Goal: Book appointment/travel/reservation

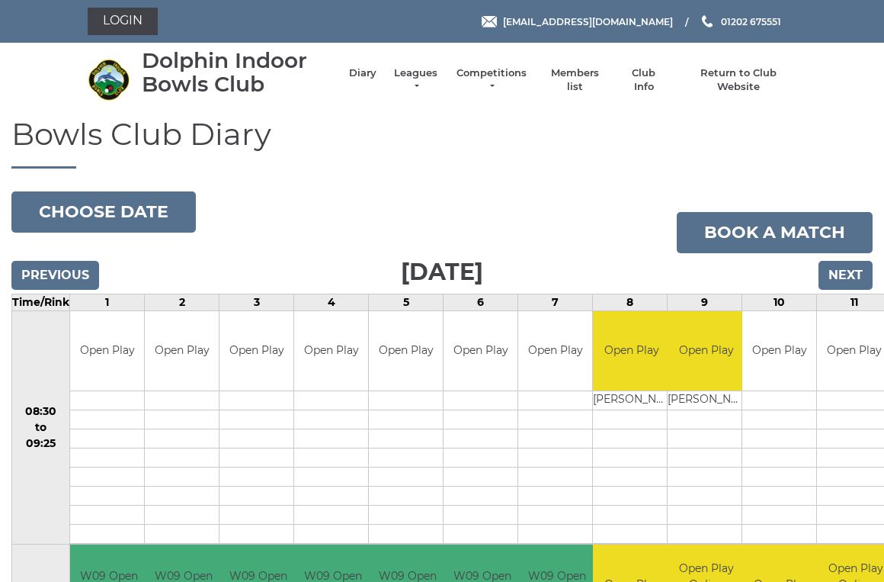
scroll to position [4, 0]
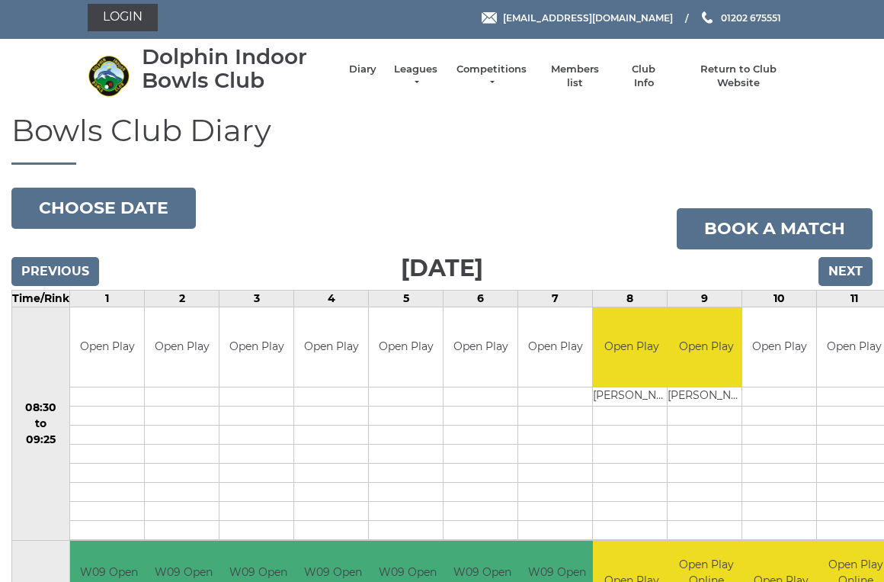
click at [800, 220] on link "Book a match" at bounding box center [775, 228] width 196 height 41
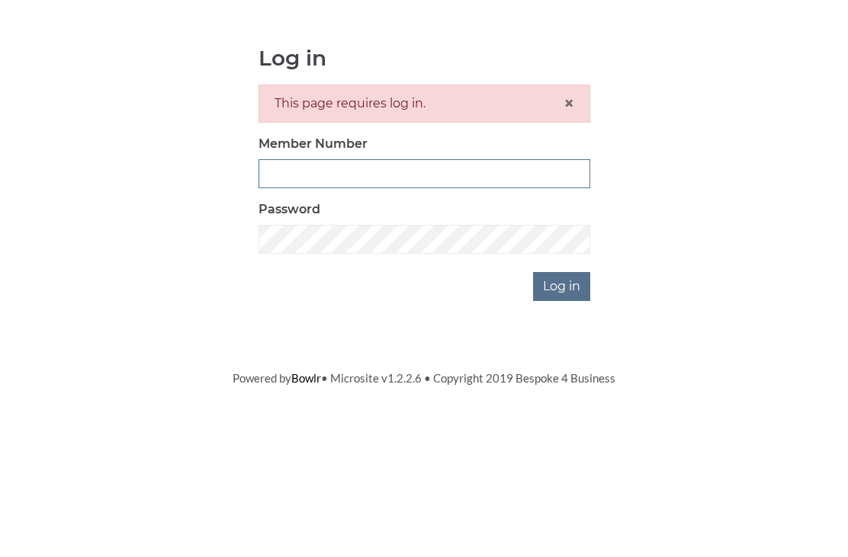
type input "2406"
click at [563, 412] on input "Log in" at bounding box center [561, 426] width 57 height 29
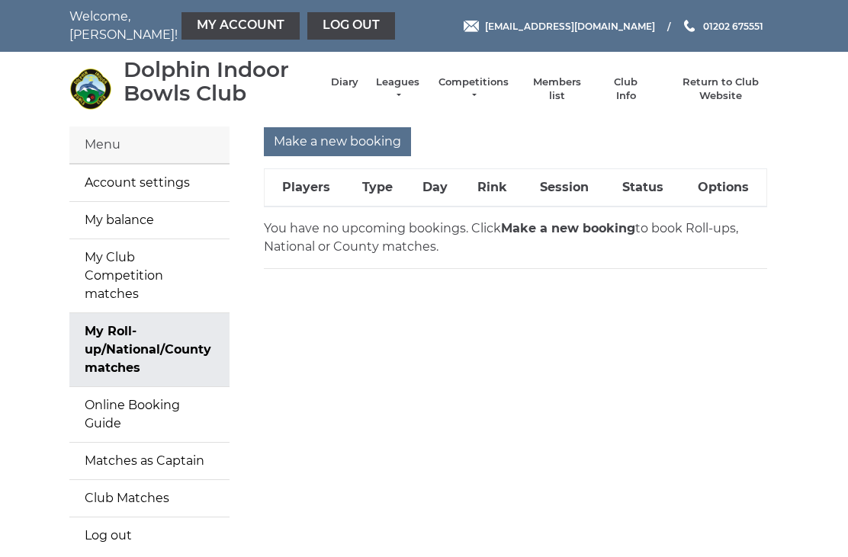
click at [359, 136] on input "Make a new booking" at bounding box center [337, 141] width 147 height 29
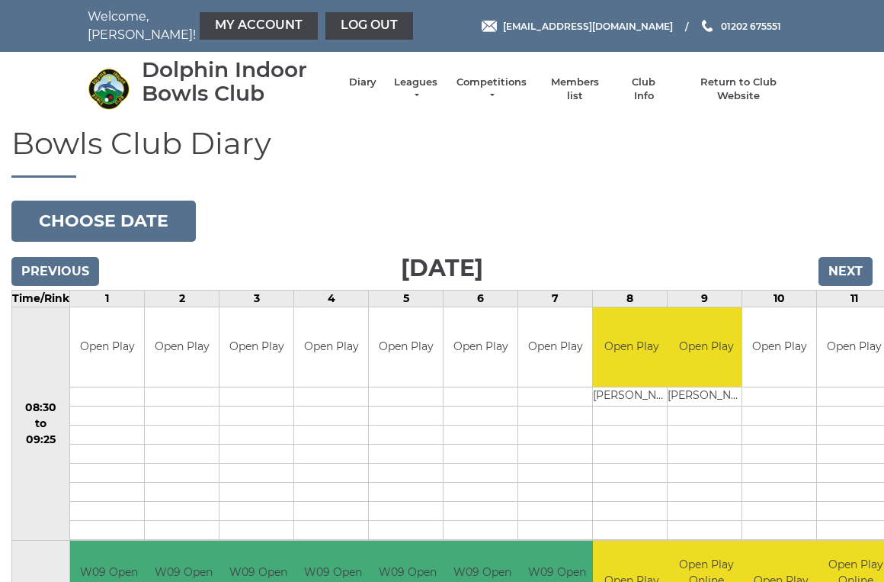
scroll to position [4, 0]
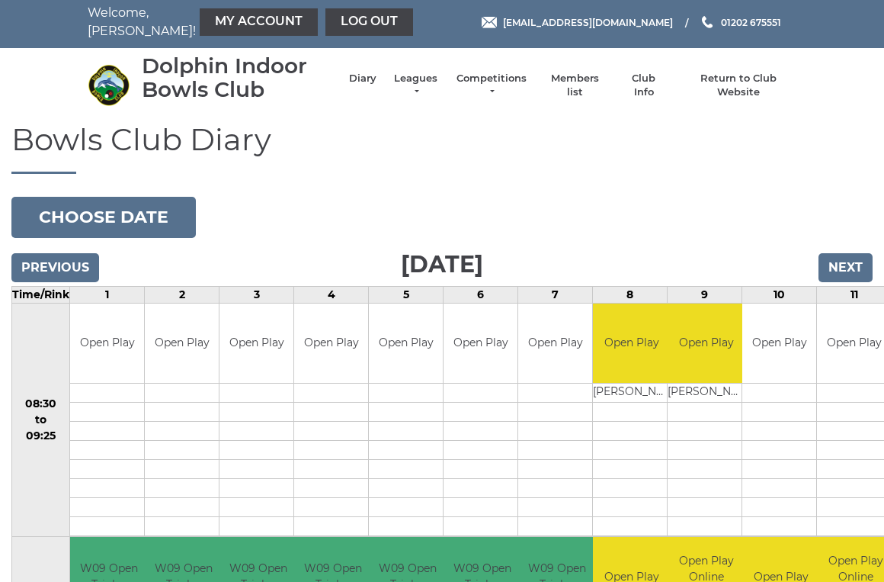
click at [152, 207] on button "Choose date" at bounding box center [103, 217] width 184 height 41
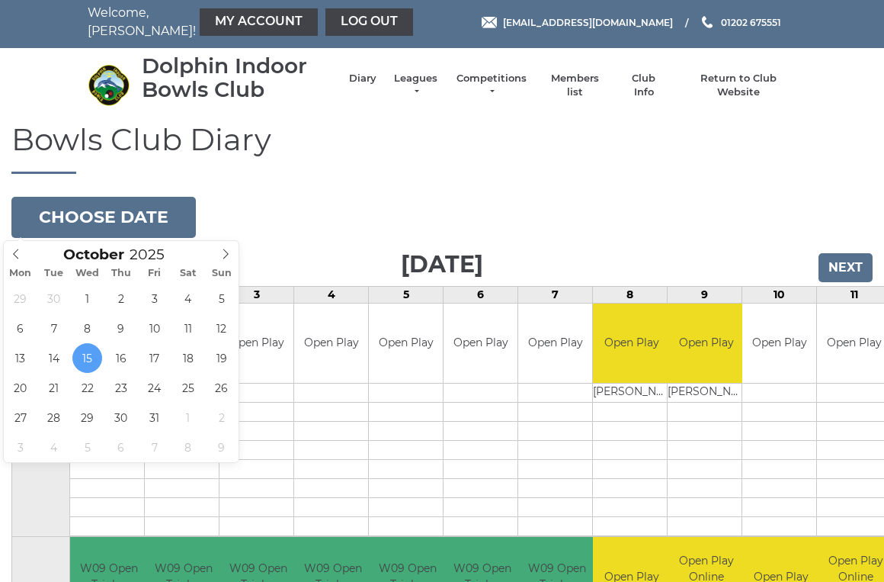
type input "2025-10-27"
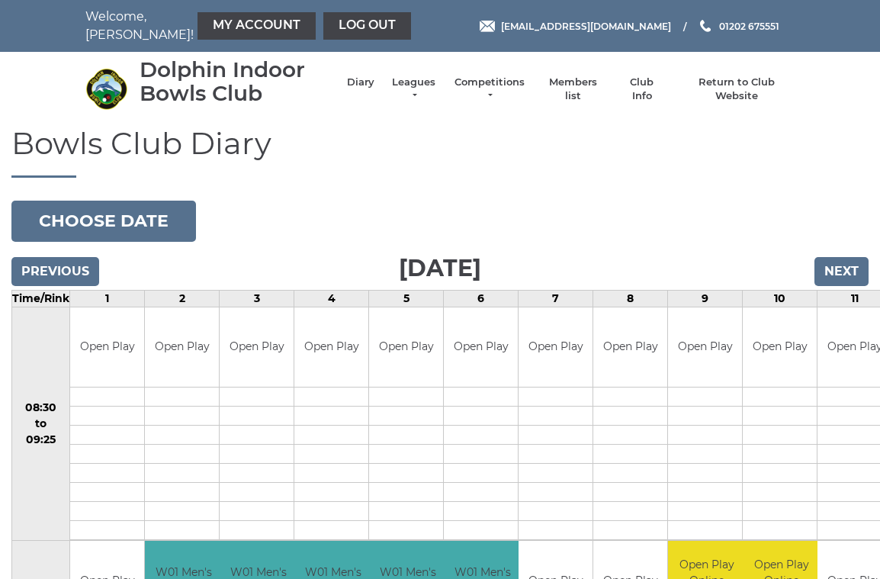
scroll to position [3, 0]
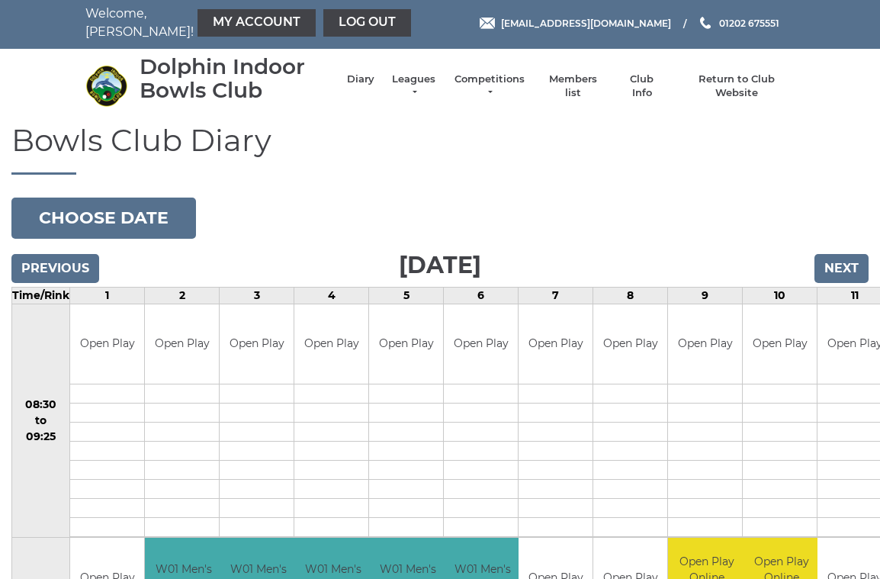
click at [852, 254] on input "Next" at bounding box center [841, 268] width 54 height 29
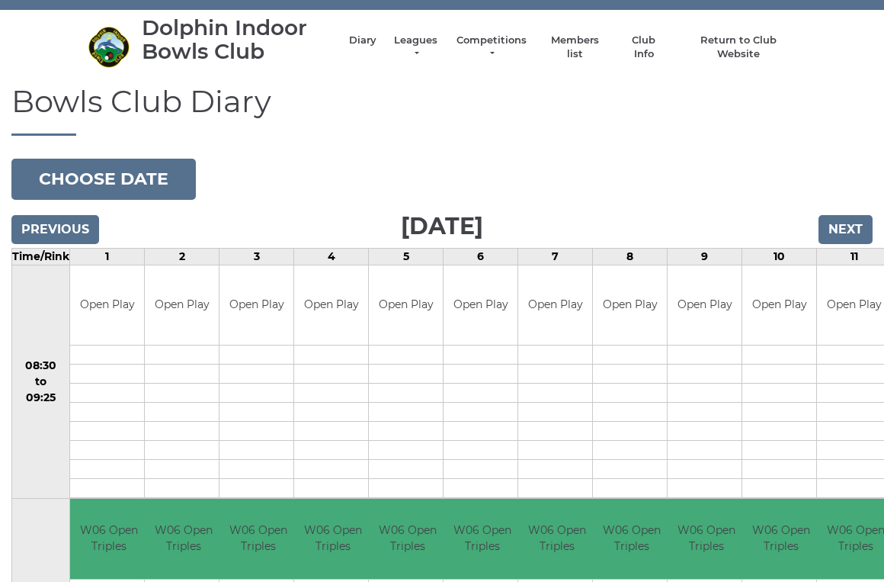
scroll to position [46, 0]
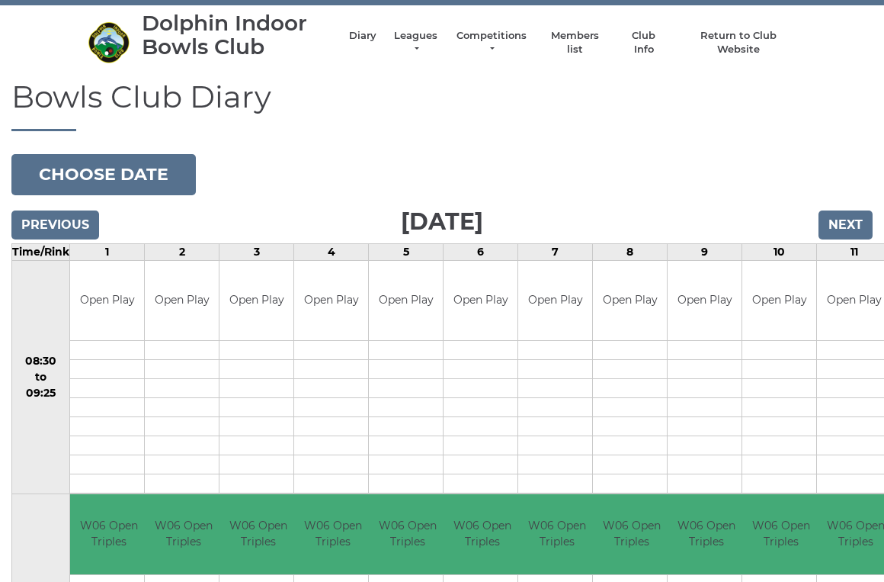
click at [855, 217] on input "Next" at bounding box center [846, 225] width 54 height 29
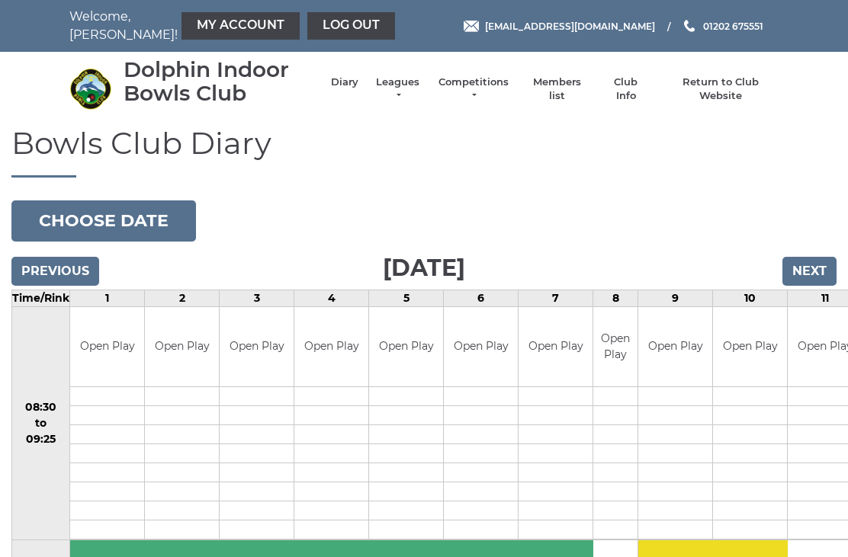
click at [820, 262] on input "Next" at bounding box center [809, 271] width 54 height 29
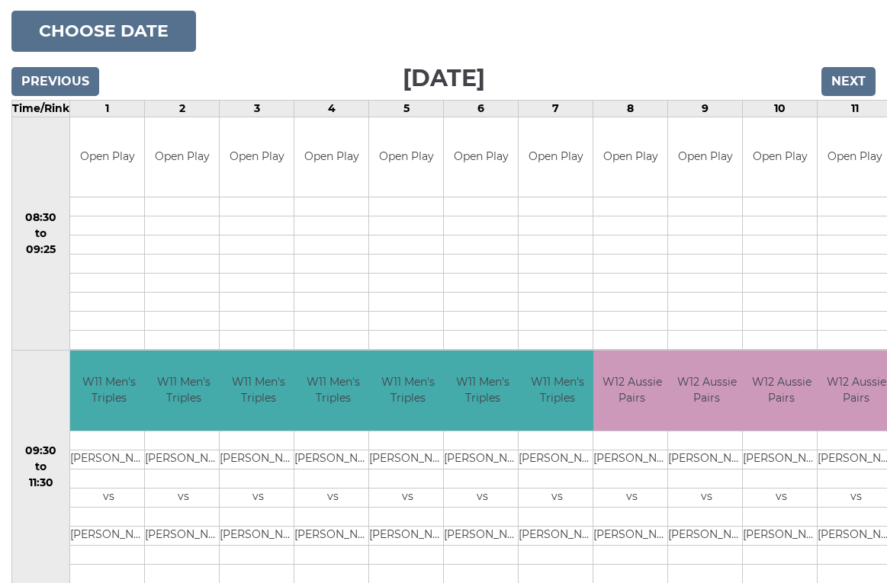
scroll to position [265, 0]
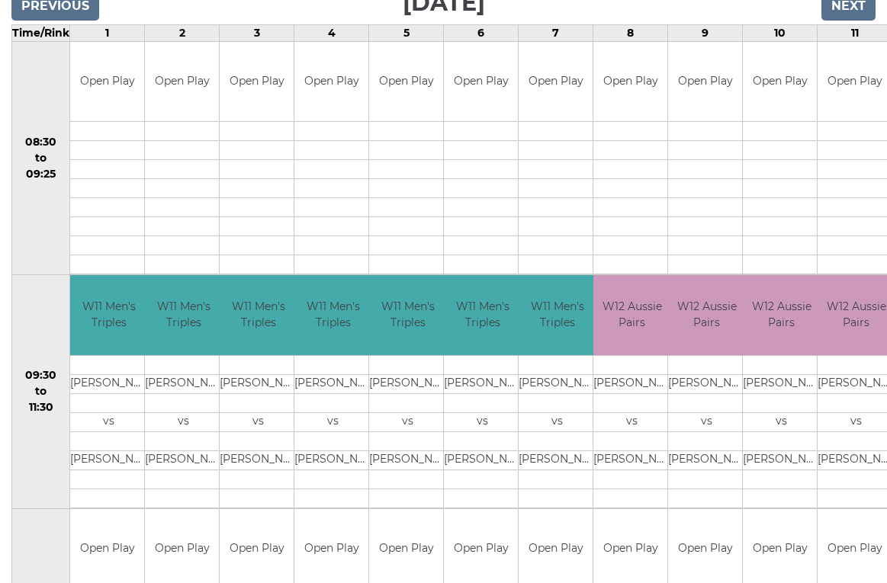
click at [688, 186] on td at bounding box center [705, 188] width 74 height 19
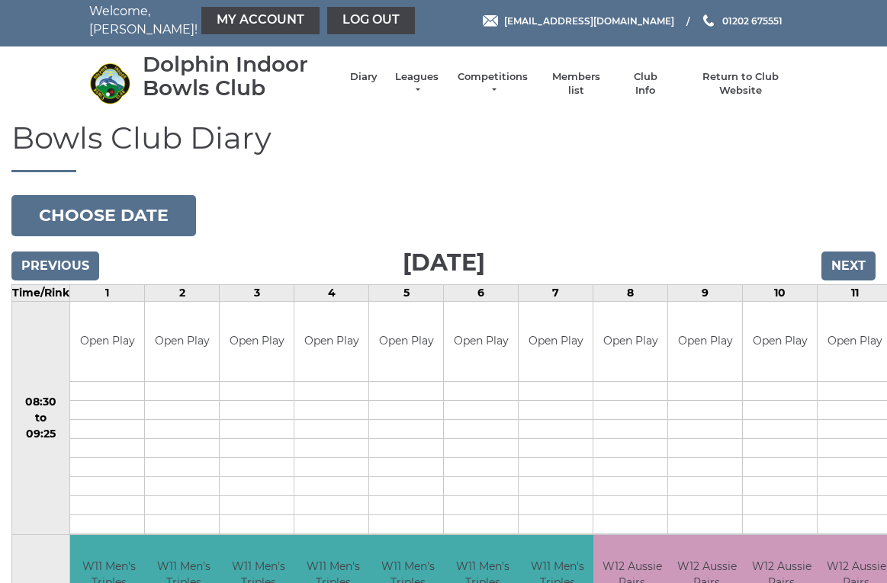
scroll to position [17, 0]
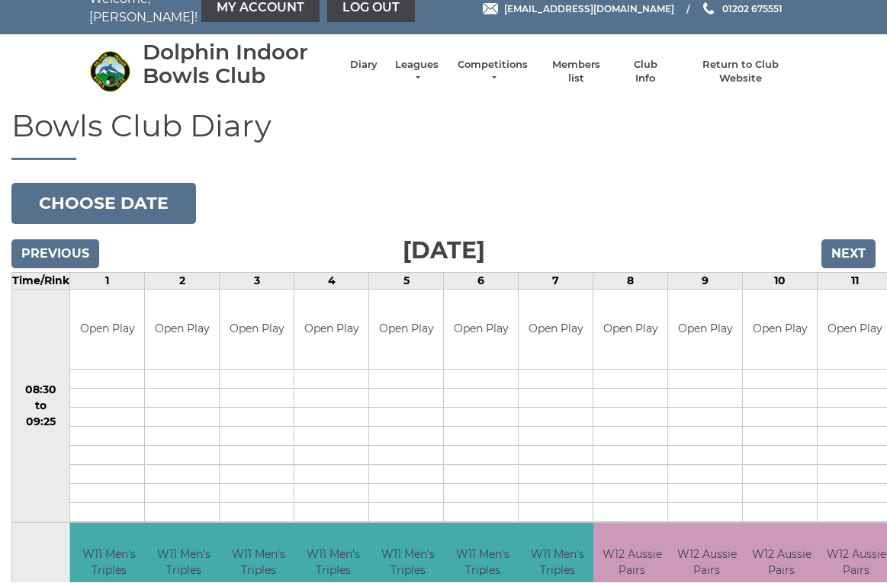
click at [77, 242] on input "Previous" at bounding box center [55, 254] width 88 height 29
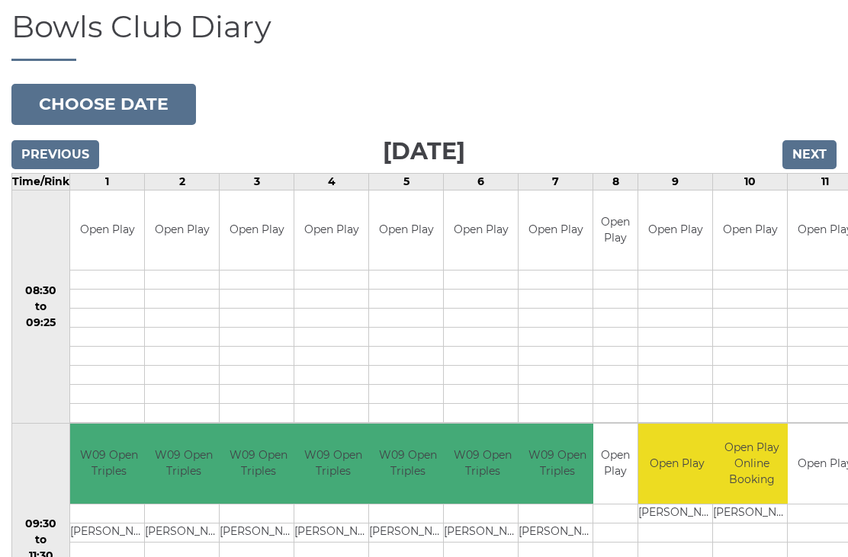
scroll to position [113, 0]
